Goal: Task Accomplishment & Management: Use online tool/utility

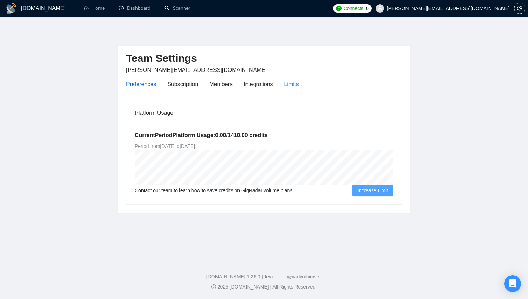
click at [133, 80] on div "Preferences" at bounding box center [141, 84] width 30 height 9
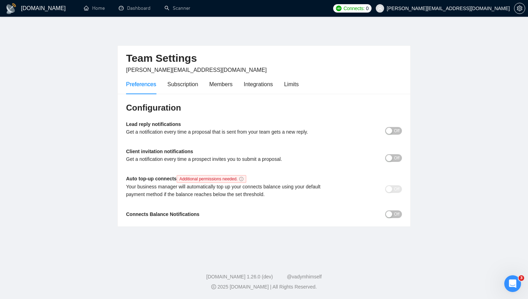
click at [283, 83] on div "Preferences Subscription Members Integrations Limits" at bounding box center [212, 84] width 172 height 20
click at [296, 84] on div "Limits" at bounding box center [291, 84] width 15 height 9
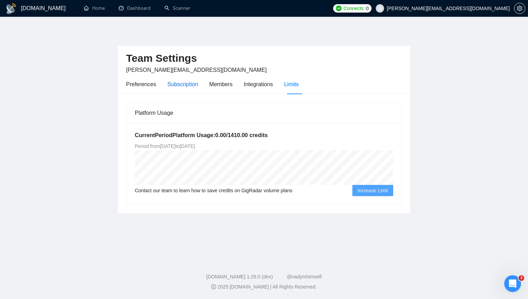
click at [185, 88] on div "Subscription" at bounding box center [182, 84] width 31 height 9
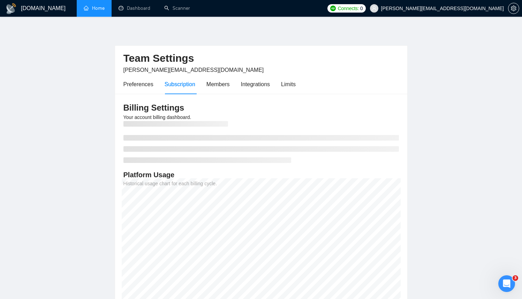
click at [105, 7] on link "Home" at bounding box center [94, 8] width 21 height 6
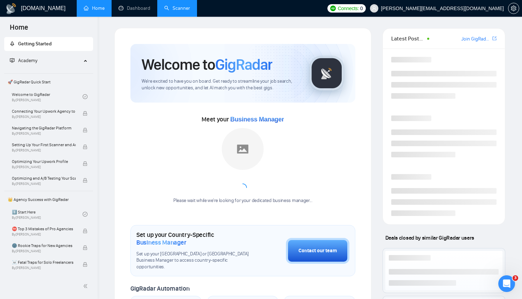
click at [184, 9] on link "Scanner" at bounding box center [177, 8] width 26 height 6
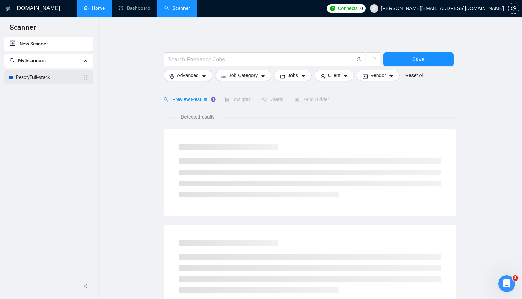
click at [41, 76] on link "React/Full-stack" at bounding box center [49, 77] width 67 height 14
